Goal: Information Seeking & Learning: Find specific page/section

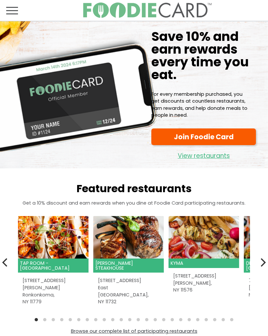
click at [211, 157] on link "View restaurants" at bounding box center [203, 154] width 105 height 13
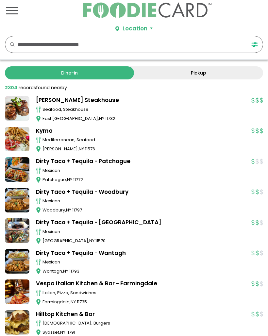
click at [216, 46] on input "text" at bounding box center [127, 44] width 219 height 16
type input "*********"
click at [220, 74] on link "Pickup" at bounding box center [198, 72] width 129 height 13
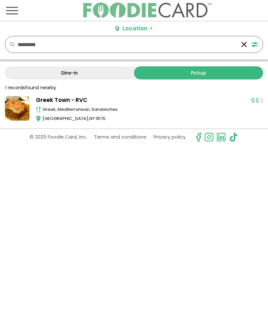
click at [108, 103] on link "Greek Town - RVC" at bounding box center [140, 100] width 209 height 9
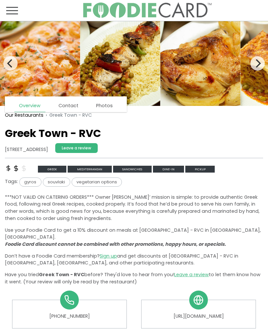
click at [199, 168] on span "Pickup" at bounding box center [200, 169] width 30 height 7
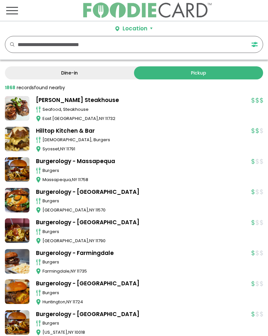
click at [136, 43] on input "text" at bounding box center [127, 44] width 219 height 16
type input "*********"
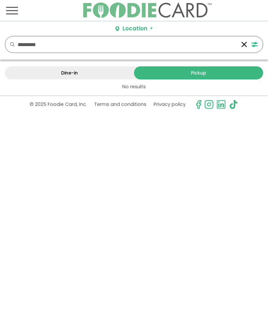
click at [101, 69] on link "Dine-in" at bounding box center [69, 72] width 129 height 13
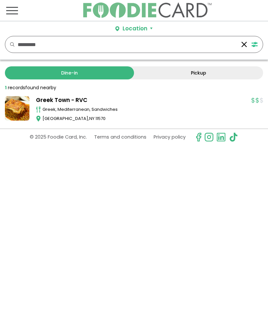
click at [120, 104] on link "Greek Town - RVC" at bounding box center [140, 100] width 209 height 9
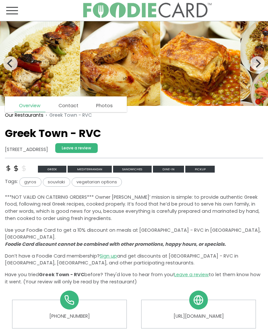
click at [168, 169] on span "Dine-in" at bounding box center [168, 169] width 31 height 7
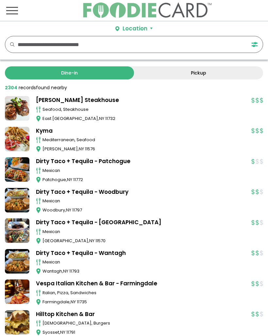
click at [220, 69] on link "Pickup" at bounding box center [198, 72] width 129 height 13
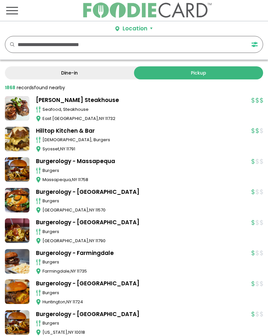
click at [215, 42] on input "text" at bounding box center [127, 44] width 219 height 16
type input "*********"
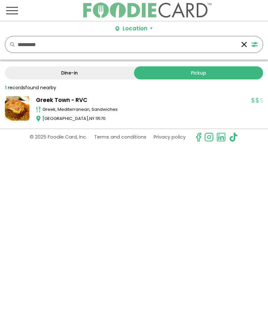
click at [82, 111] on div "greek, mediterranean, sandwiches" at bounding box center [144, 109] width 202 height 7
click at [252, 97] on span at bounding box center [252, 100] width 3 height 6
click at [84, 104] on link "Greek Town - RVC" at bounding box center [140, 100] width 209 height 9
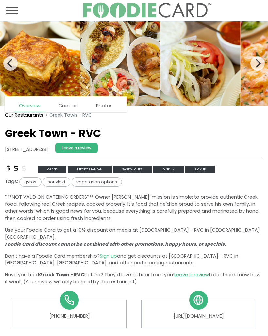
click at [9, 9] on span "Toggle navigation" at bounding box center [12, 11] width 12 height 8
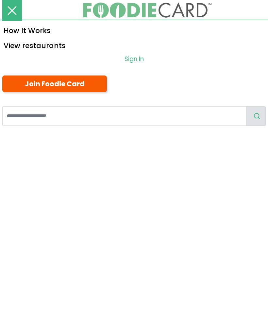
click at [136, 58] on link "Sign In" at bounding box center [134, 59] width 268 height 13
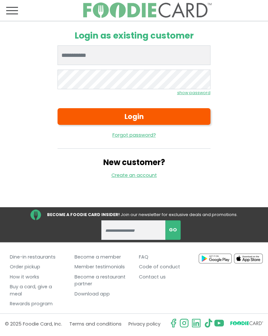
click at [190, 55] on input "Enter email" at bounding box center [134, 55] width 153 height 20
